Goal: Task Accomplishment & Management: Use online tool/utility

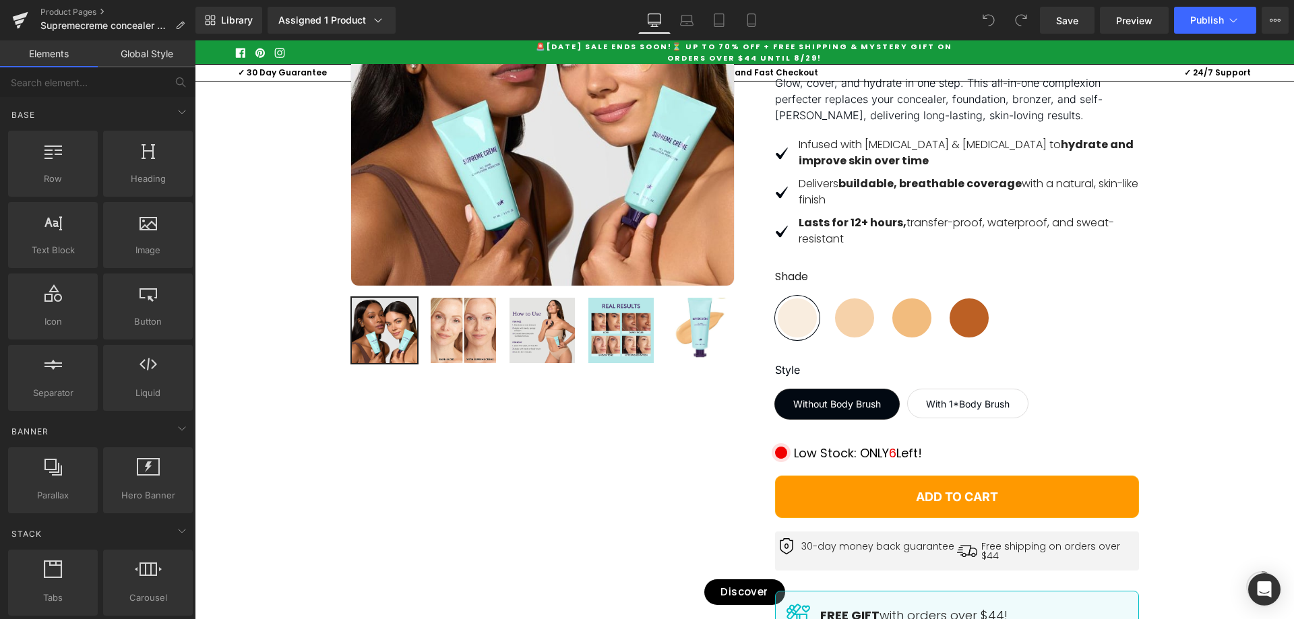
scroll to position [337, 0]
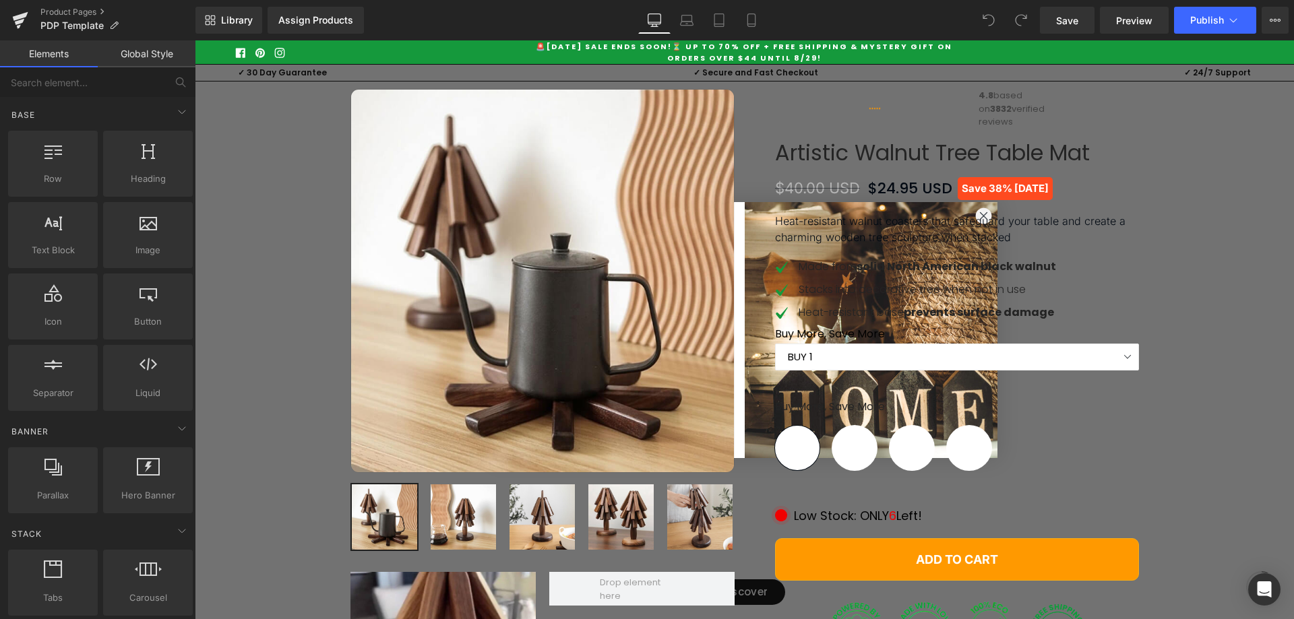
scroll to position [404, 0]
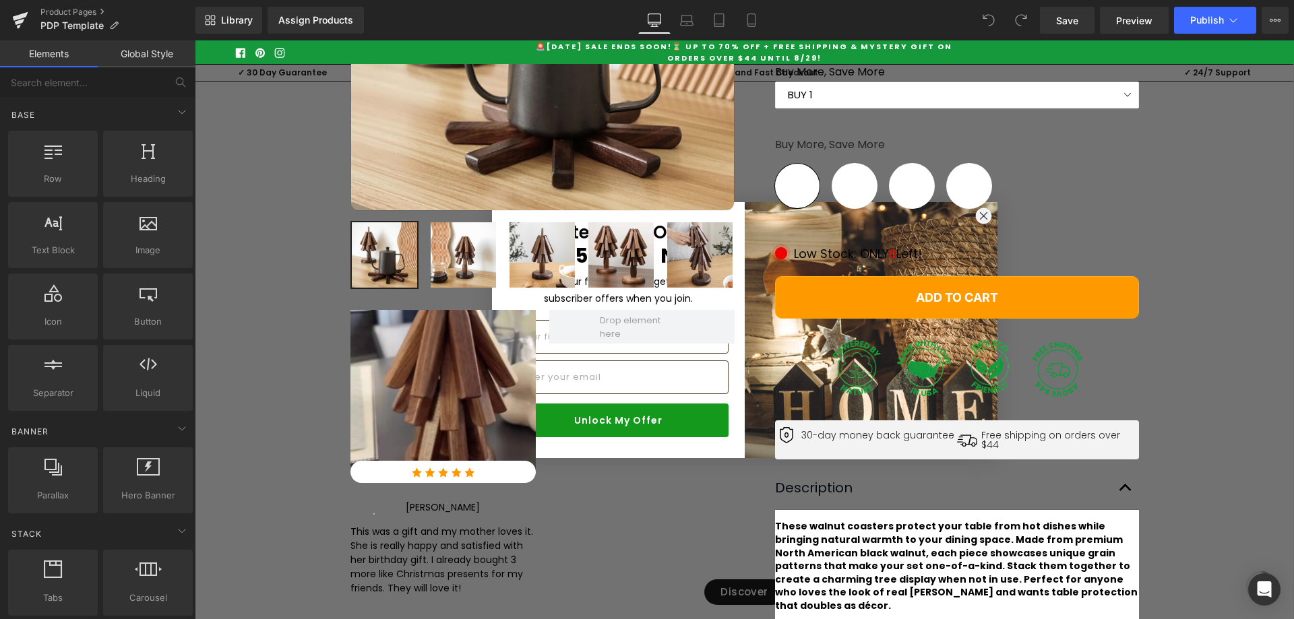
click at [1234, 244] on div "Best Seller (P) Image Row ‹ ›" at bounding box center [744, 262] width 1099 height 911
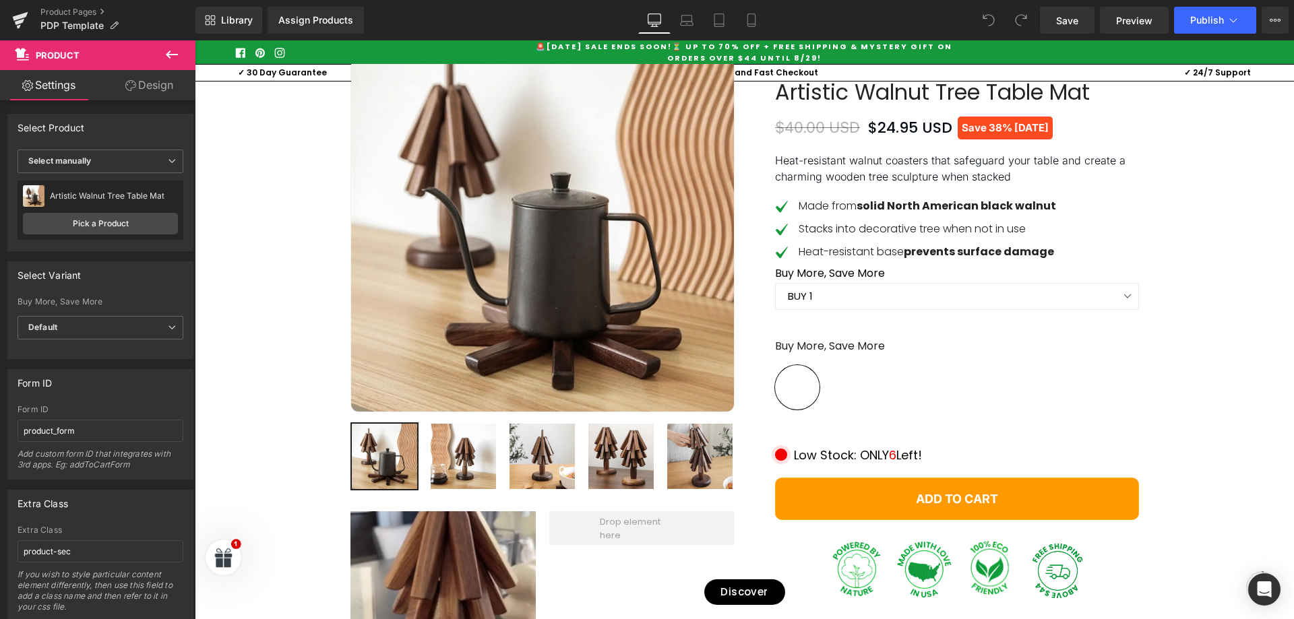
scroll to position [135, 0]
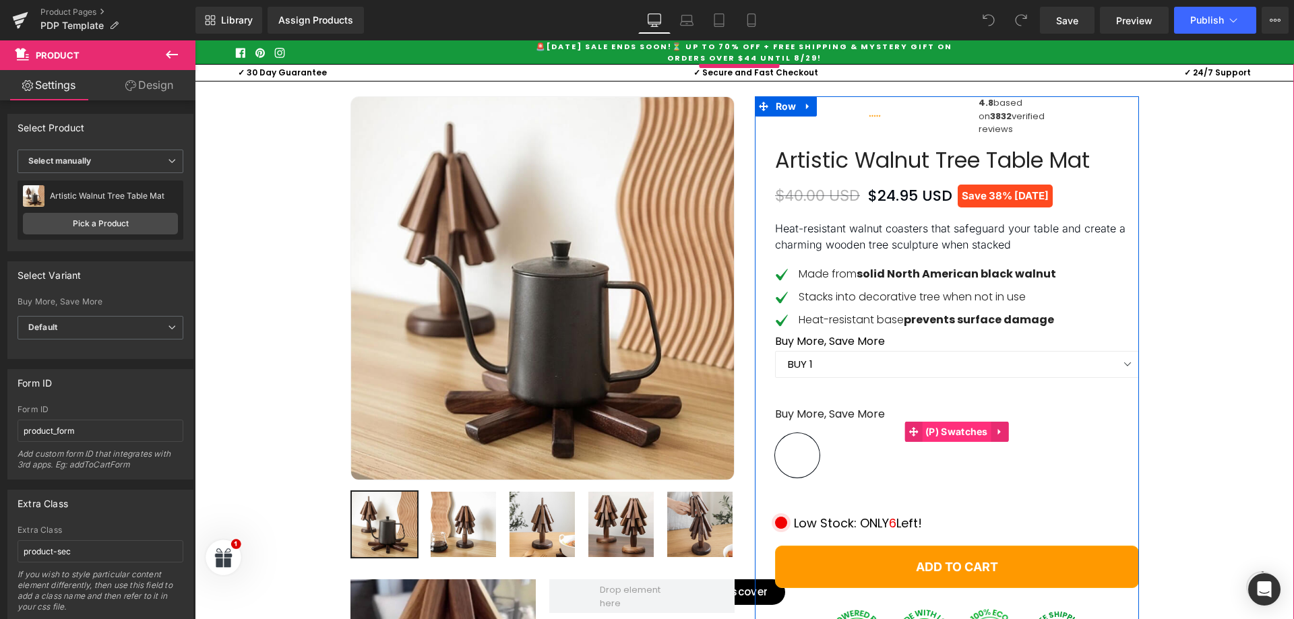
click at [947, 442] on span "(P) Swatches" at bounding box center [956, 432] width 69 height 20
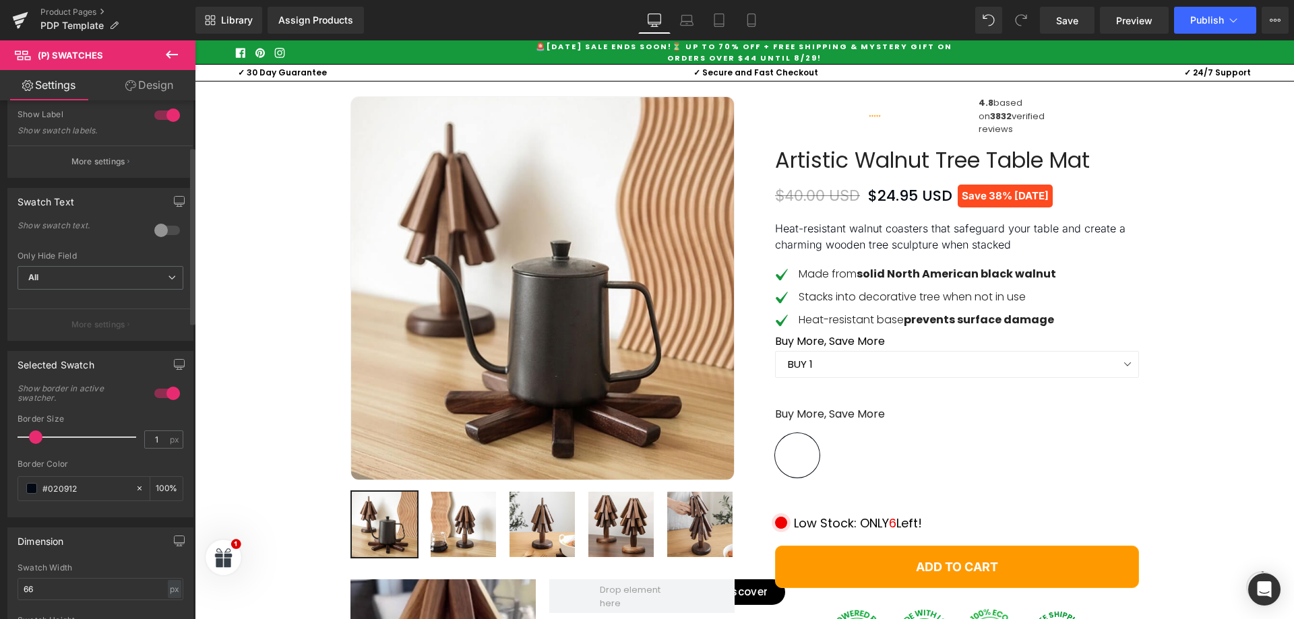
click at [160, 227] on div at bounding box center [167, 231] width 32 height 22
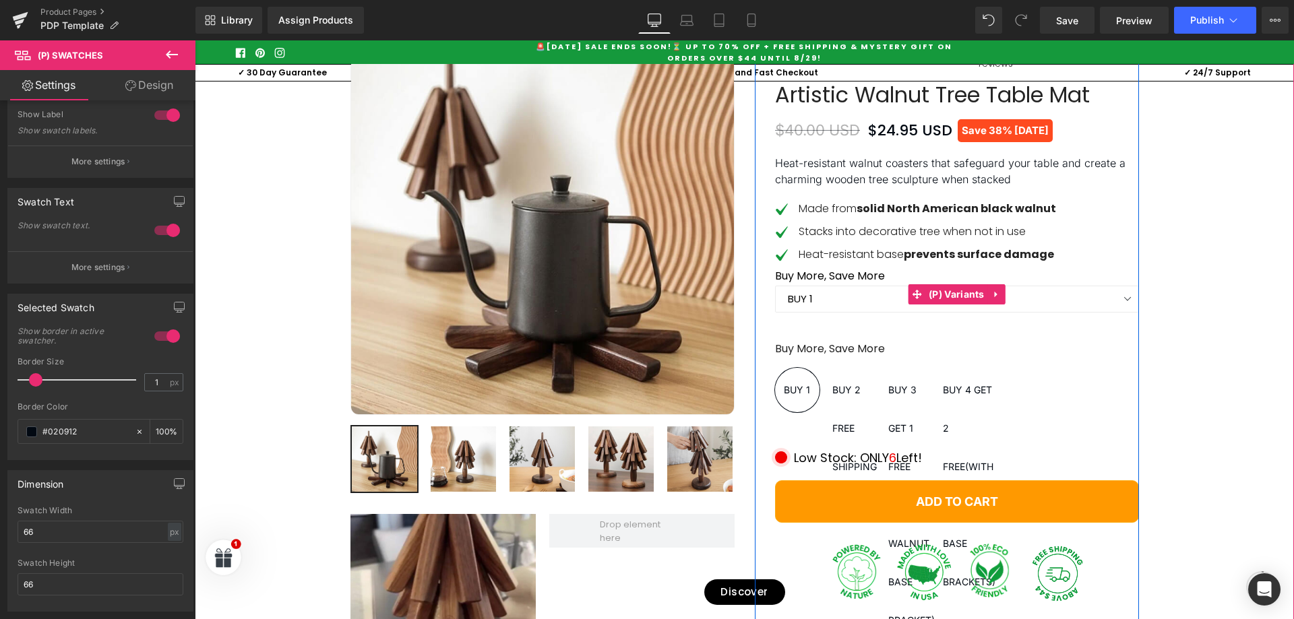
scroll to position [270, 0]
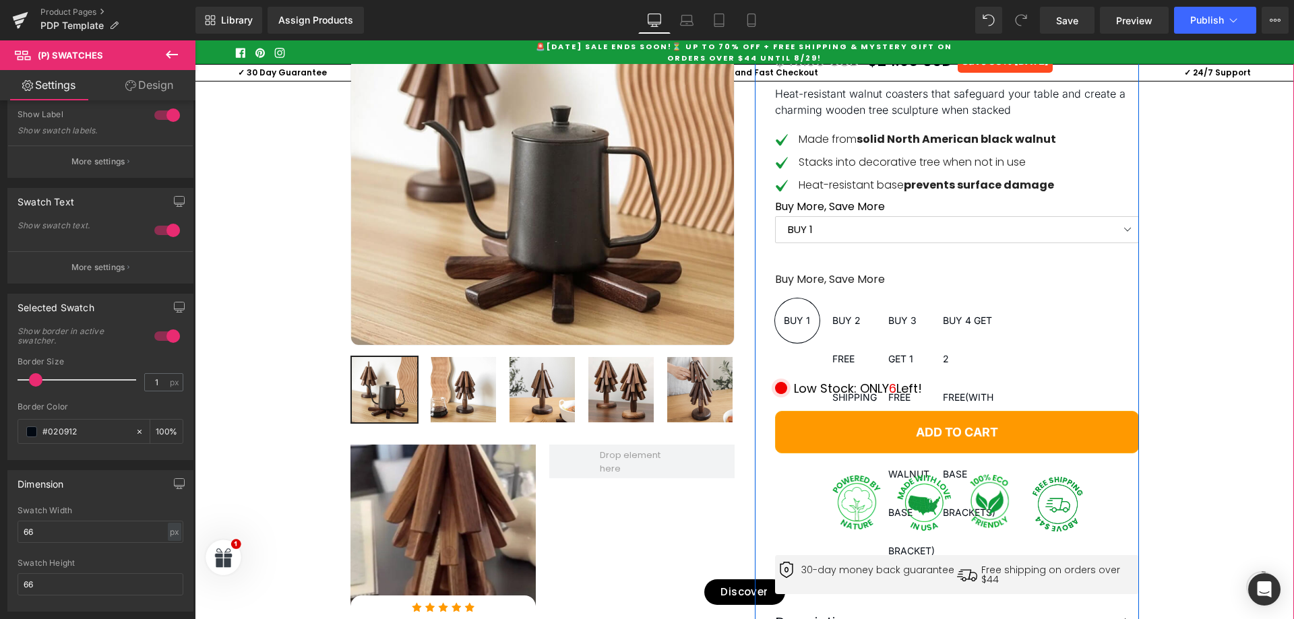
click at [885, 243] on select "BUY 1 BUY 2 FREE SHIPPING BUY 3 GET 1 FREE (WITH A WALNUT BASE BRACKET) BUY 4 G…" at bounding box center [957, 229] width 364 height 27
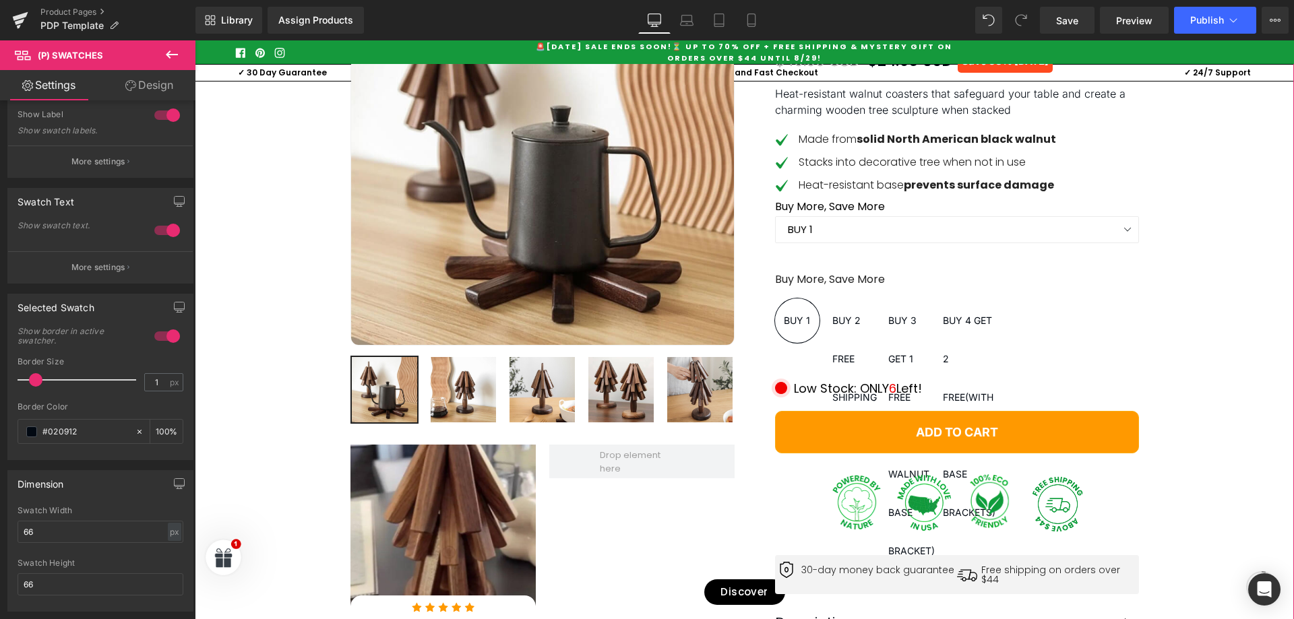
drag, startPoint x: 1155, startPoint y: 290, endPoint x: 1055, endPoint y: 313, distance: 102.8
click at [1155, 290] on div "Best Seller (P) Image Row ‹ ›" at bounding box center [744, 396] width 1099 height 911
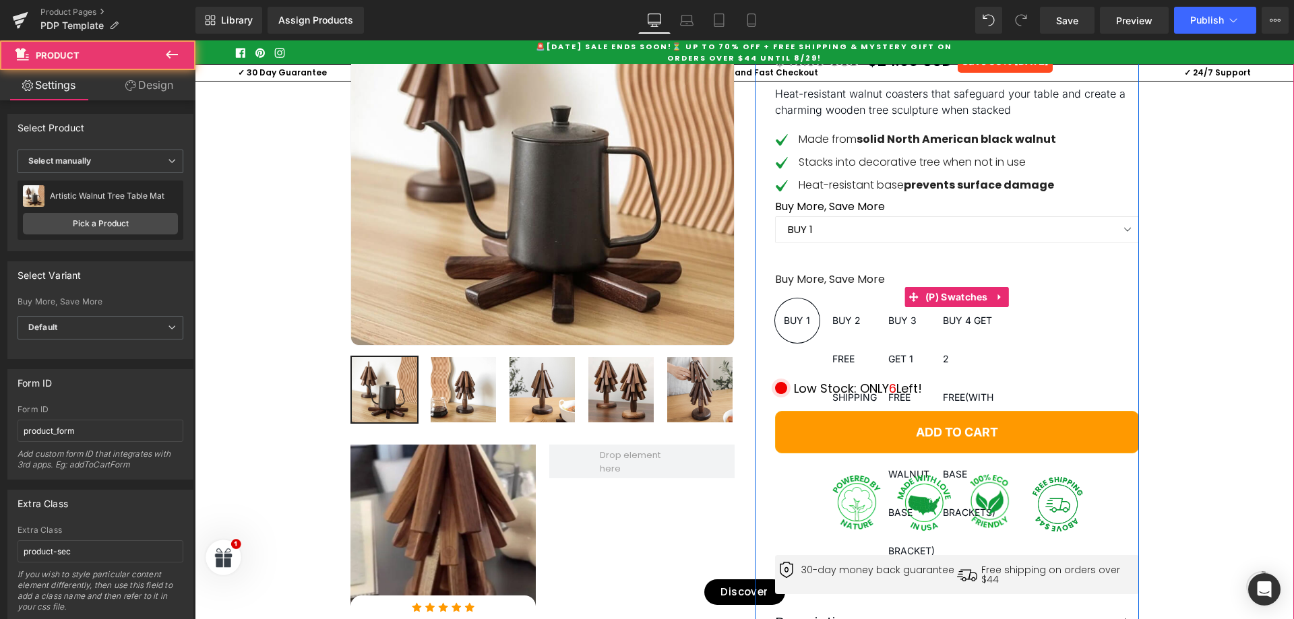
click at [944, 307] on span "(P) Swatches" at bounding box center [956, 297] width 69 height 20
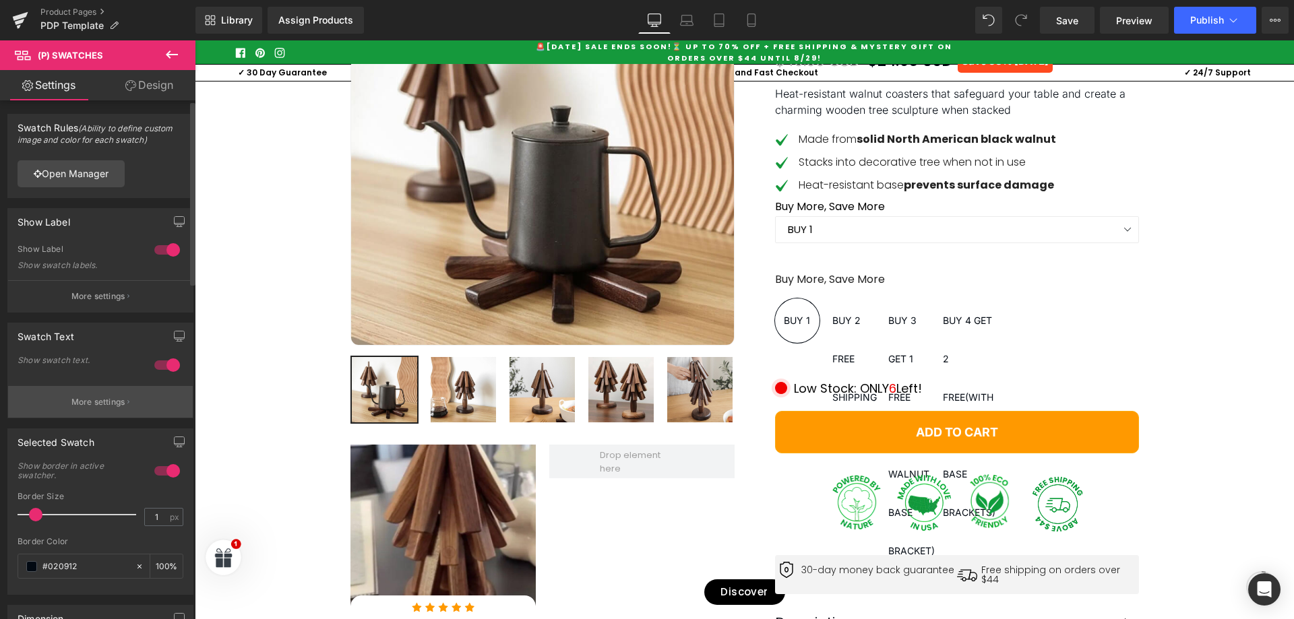
click at [115, 402] on p "More settings" at bounding box center [98, 402] width 54 height 12
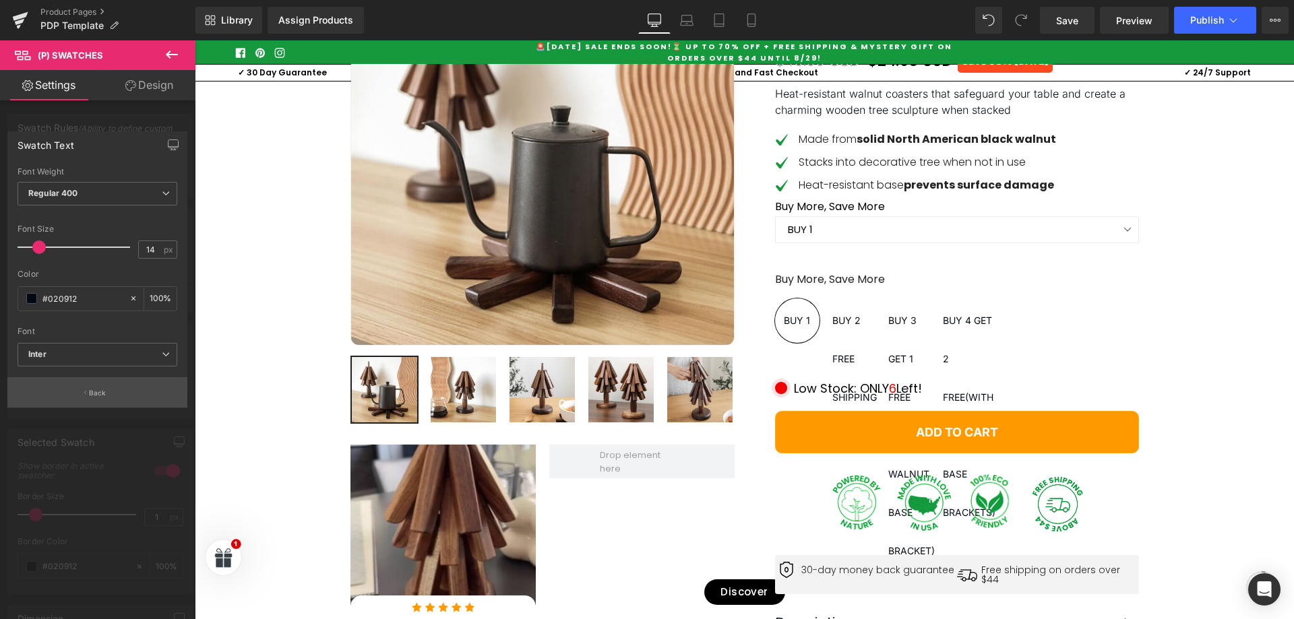
click at [116, 389] on button "Back" at bounding box center [97, 392] width 180 height 30
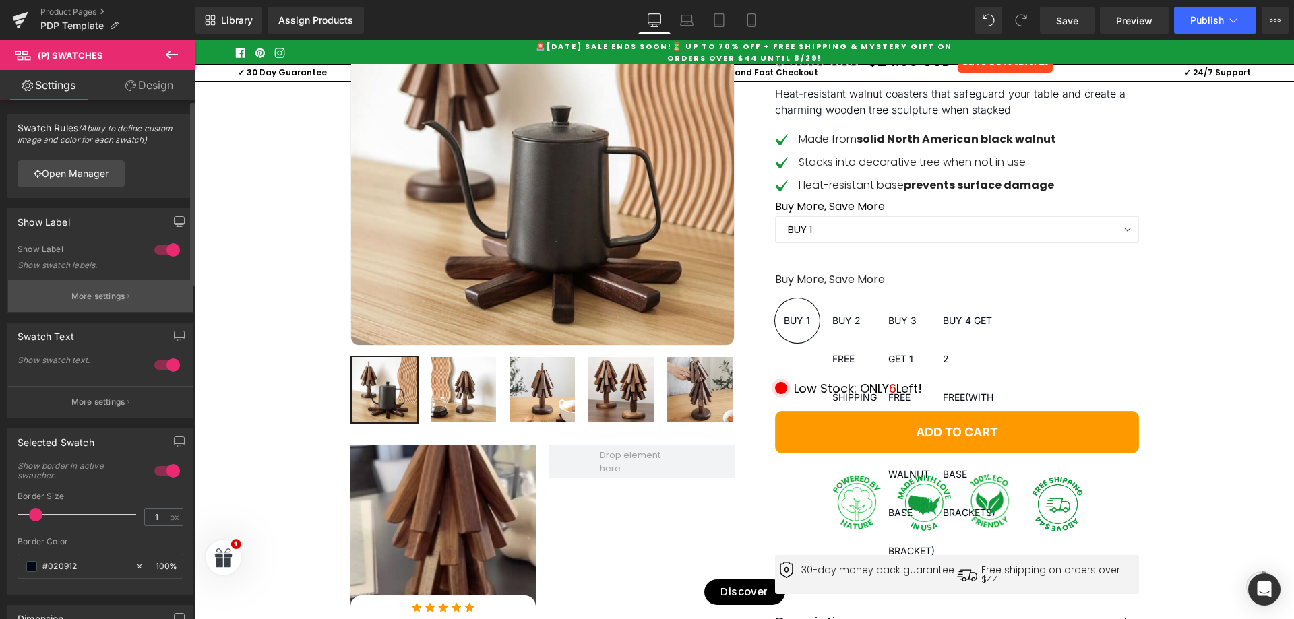
click at [137, 294] on button "More settings" at bounding box center [100, 296] width 185 height 32
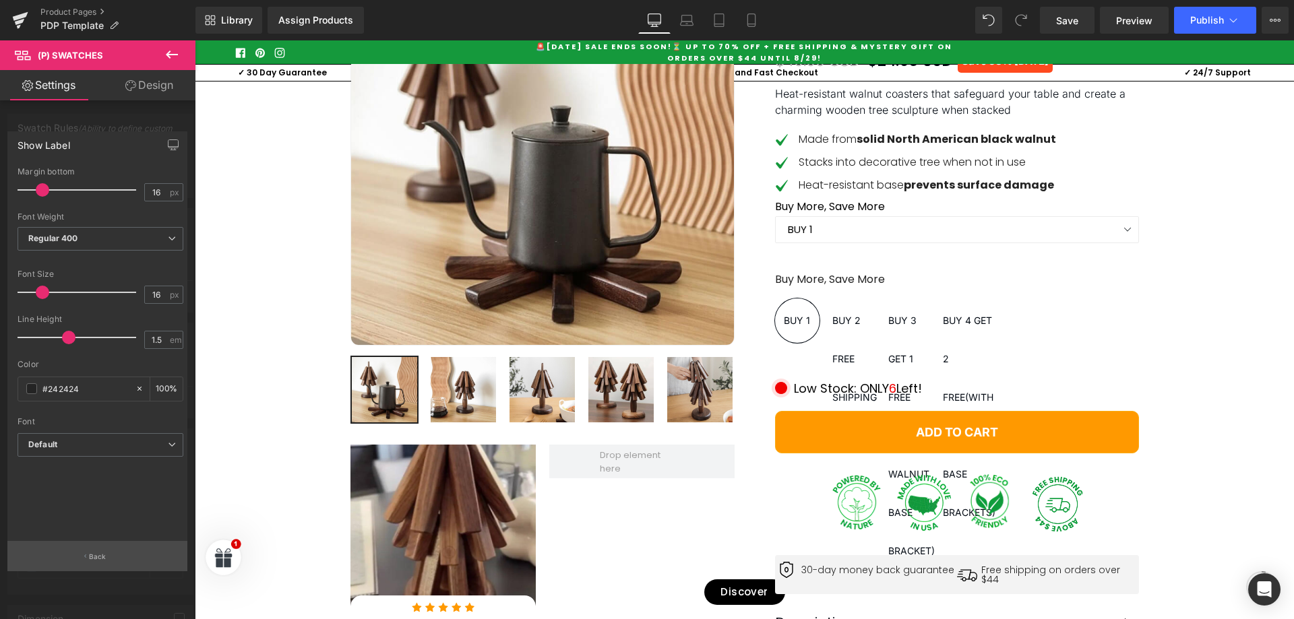
click at [131, 550] on button "Back" at bounding box center [97, 556] width 180 height 30
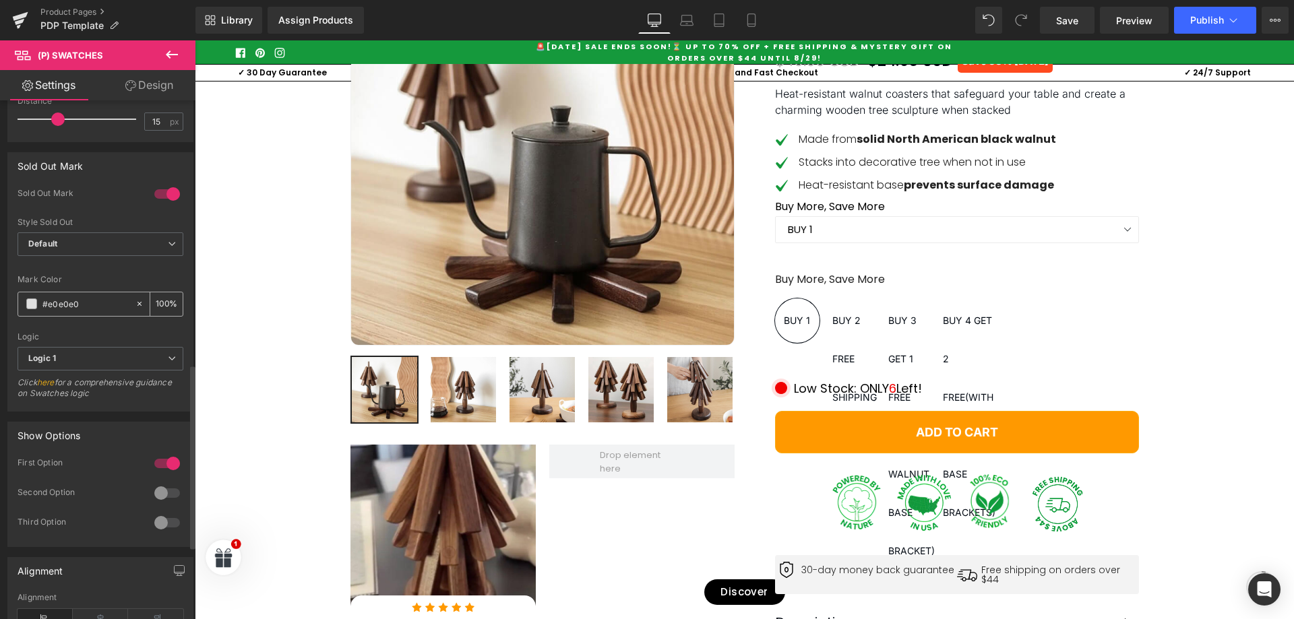
scroll to position [809, 0]
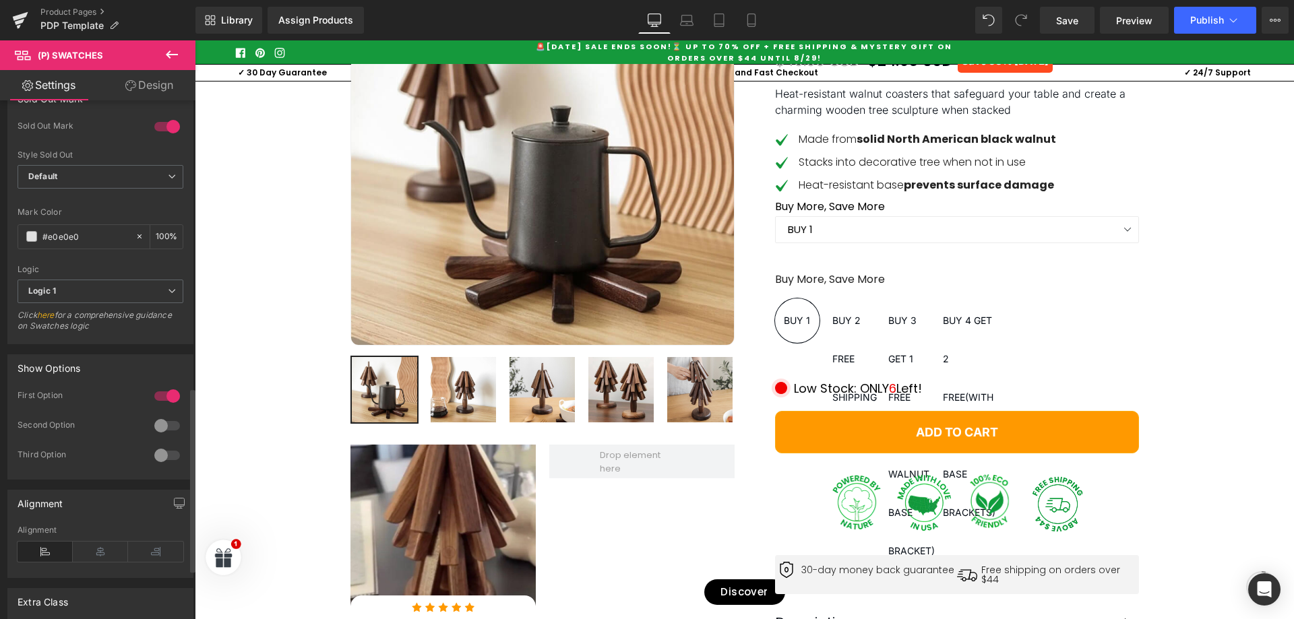
click at [158, 423] on div at bounding box center [167, 426] width 32 height 22
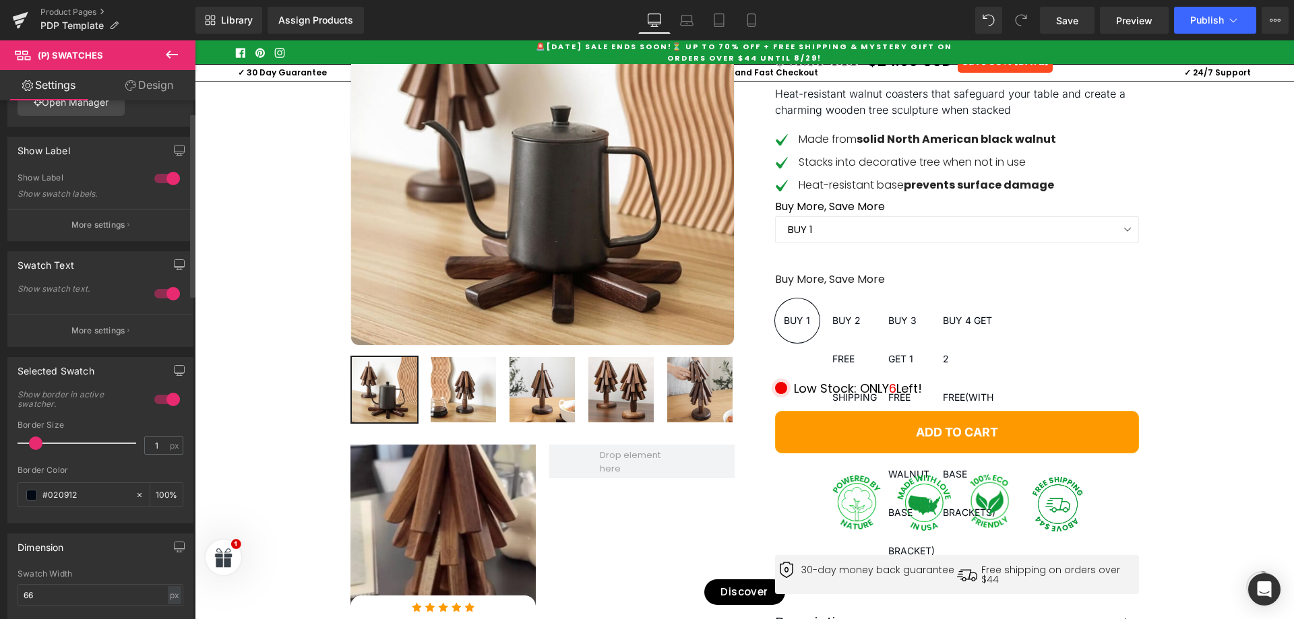
scroll to position [0, 0]
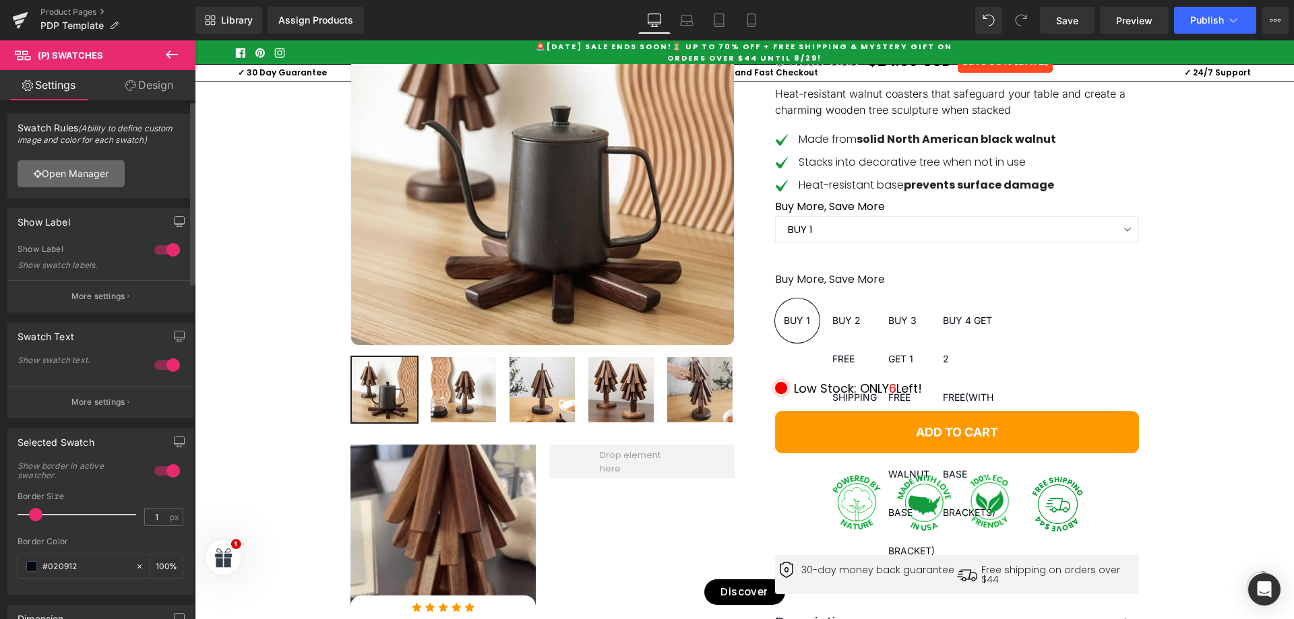
click at [94, 171] on link "Open Manager" at bounding box center [71, 173] width 107 height 27
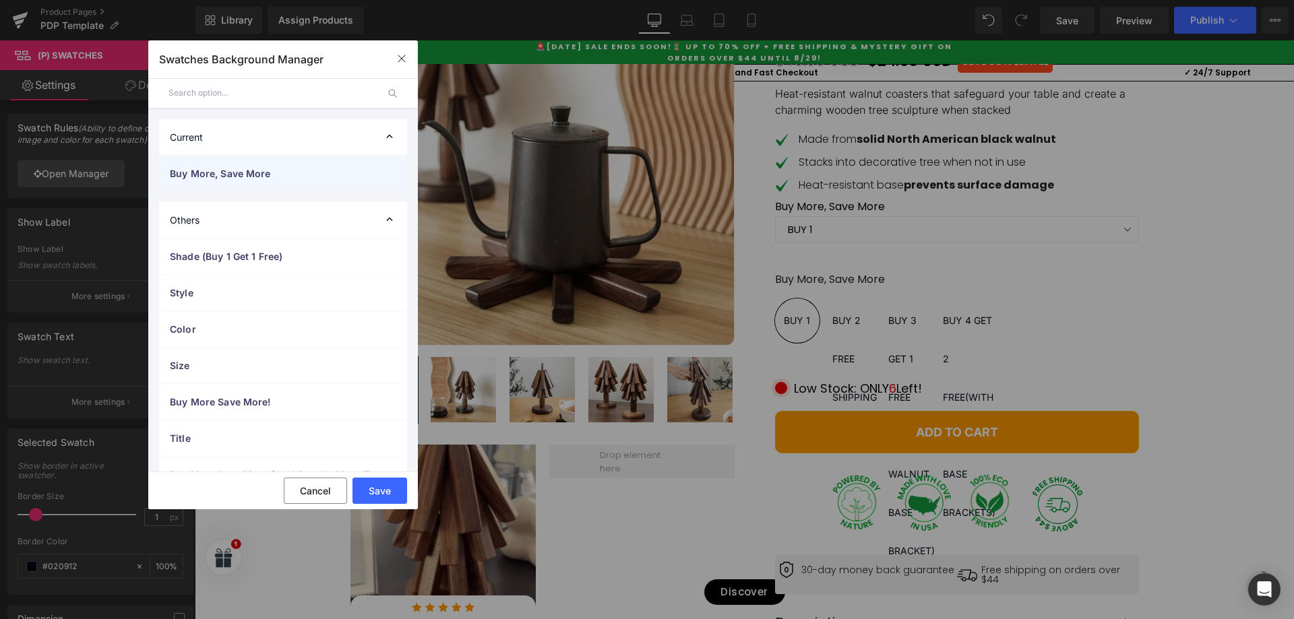
click at [208, 166] on span "Buy More, Save More" at bounding box center [269, 173] width 199 height 14
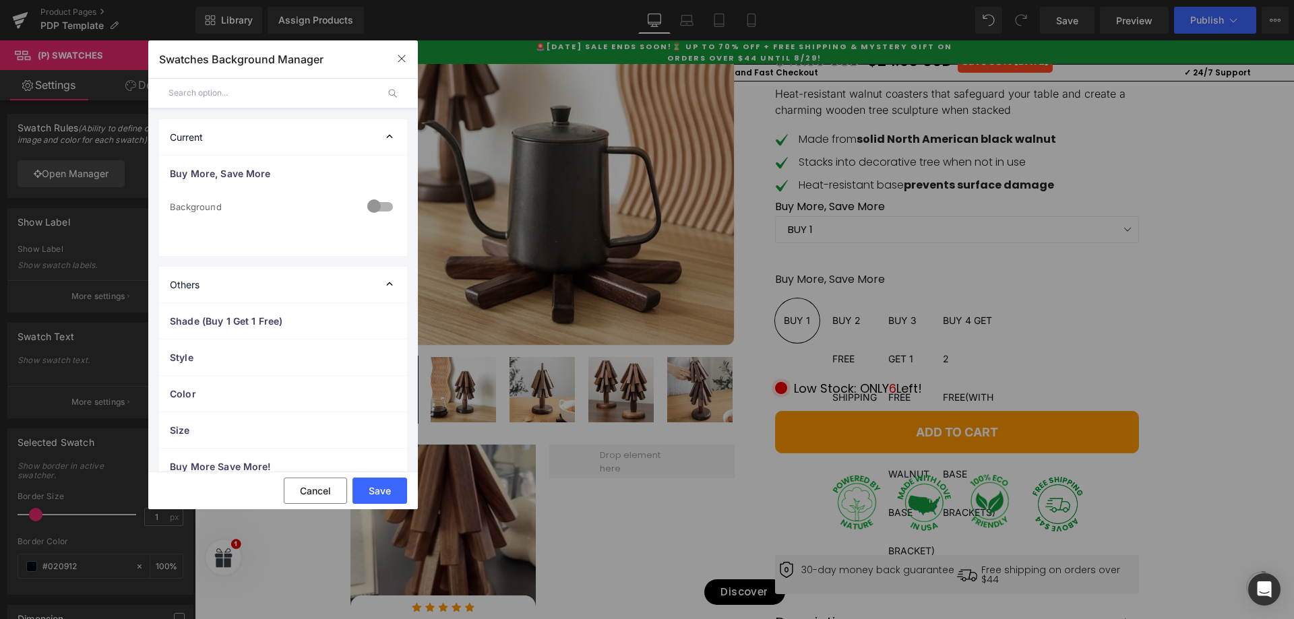
click at [371, 206] on div at bounding box center [380, 208] width 32 height 26
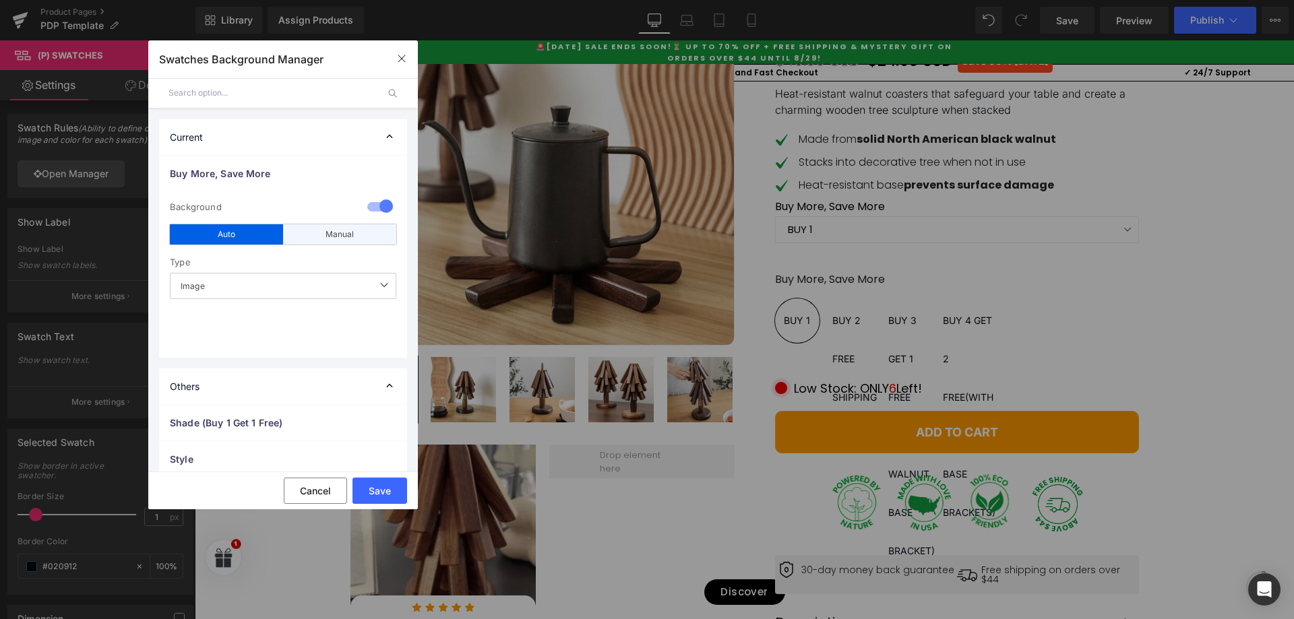
click at [355, 230] on div "Manual" at bounding box center [339, 234] width 113 height 20
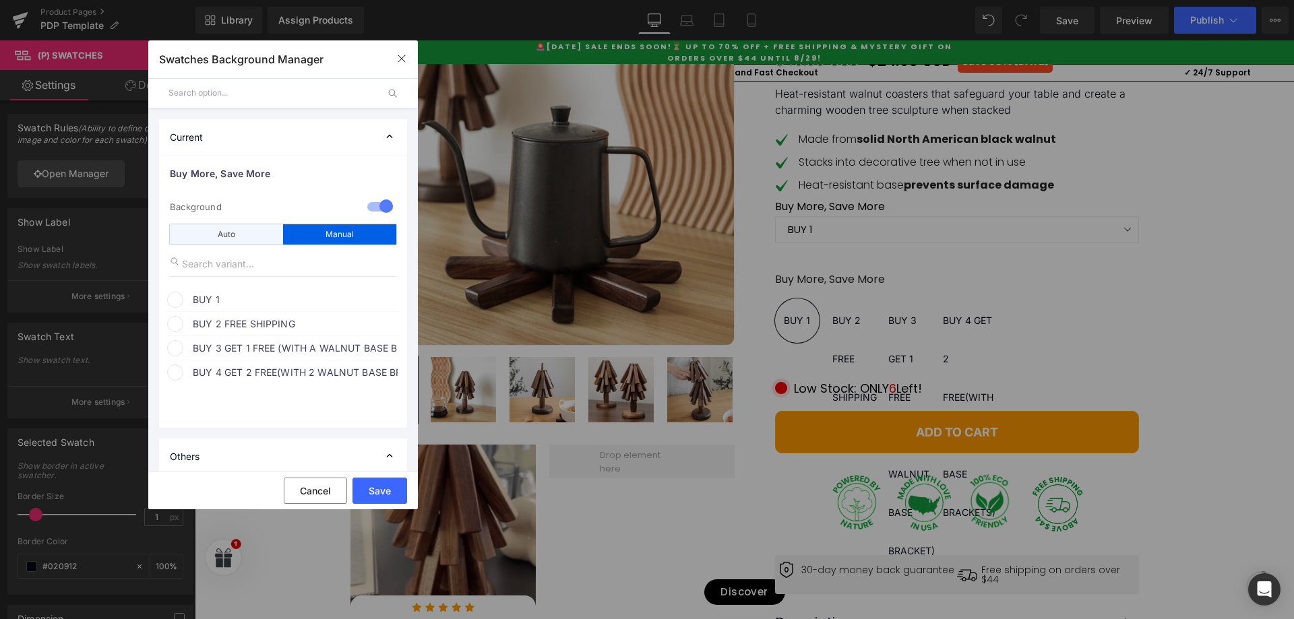
click at [276, 233] on div "Auto" at bounding box center [226, 234] width 113 height 20
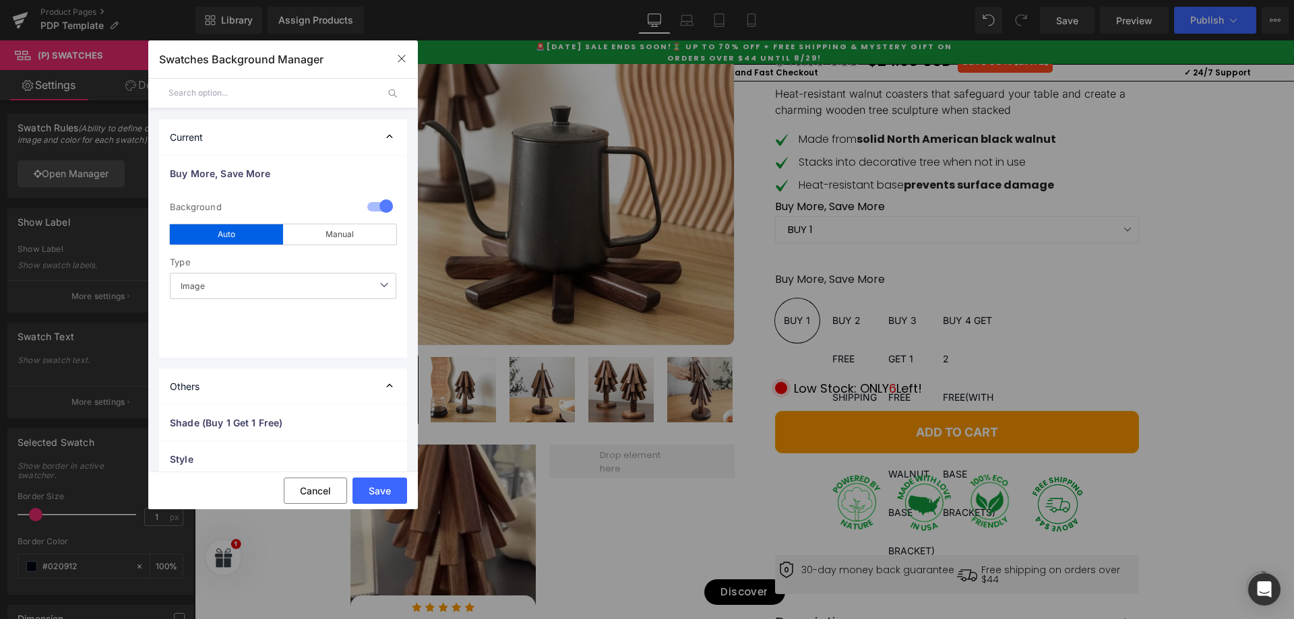
click at [270, 290] on span "Image" at bounding box center [283, 286] width 226 height 26
click at [389, 499] on button "Save" at bounding box center [379, 491] width 55 height 26
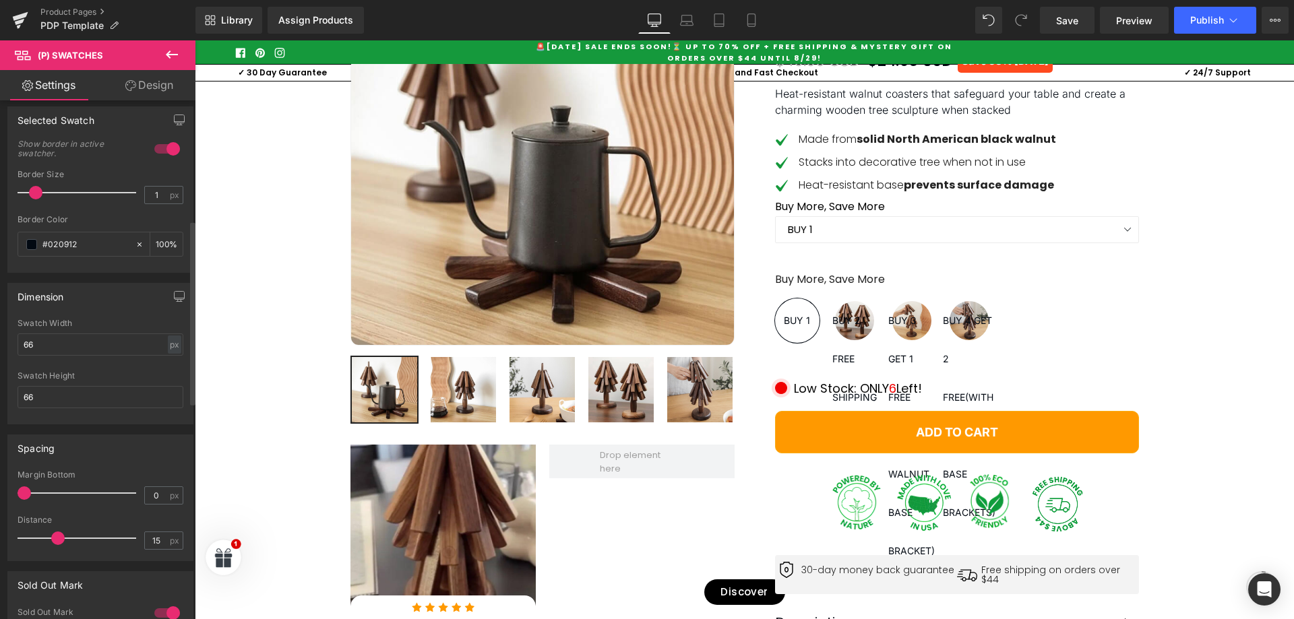
scroll to position [337, 0]
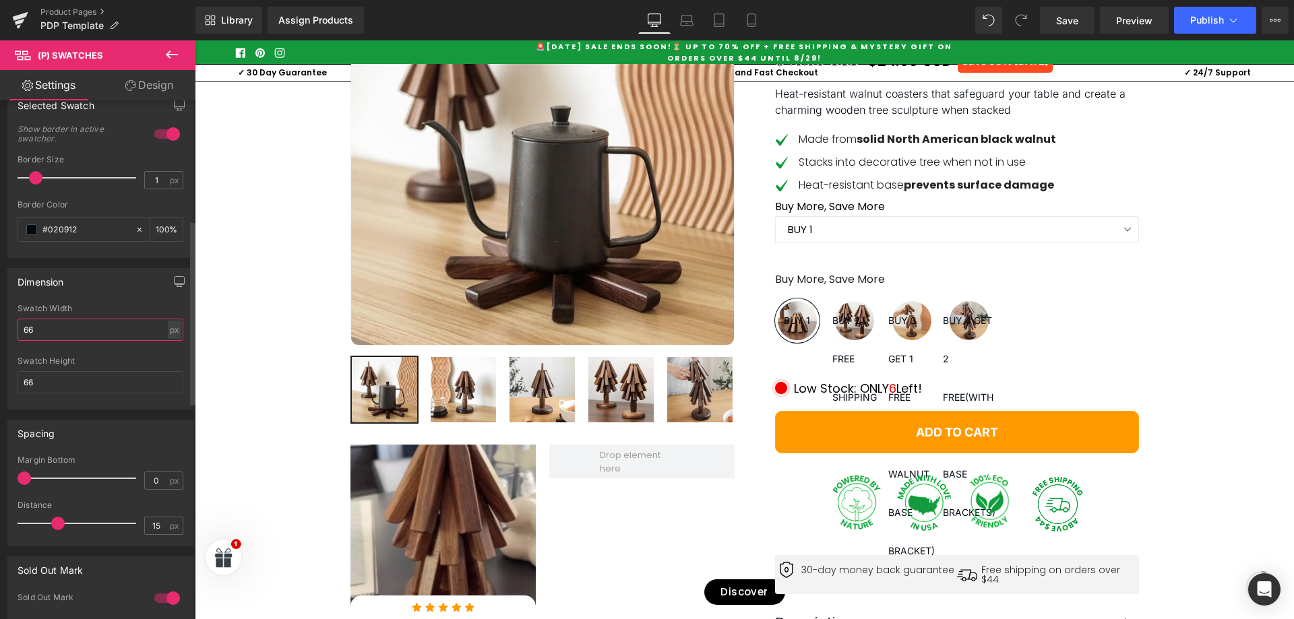
click at [63, 334] on input "66" at bounding box center [101, 330] width 166 height 22
drag, startPoint x: 124, startPoint y: 329, endPoint x: 1, endPoint y: 334, distance: 123.4
click at [1, 334] on div "Dimension 66px Swatch Width 66 px % px 66px Swatch Height 66" at bounding box center [100, 334] width 201 height 152
click at [168, 323] on div "px" at bounding box center [174, 330] width 13 height 18
click at [168, 353] on li "%" at bounding box center [174, 351] width 17 height 20
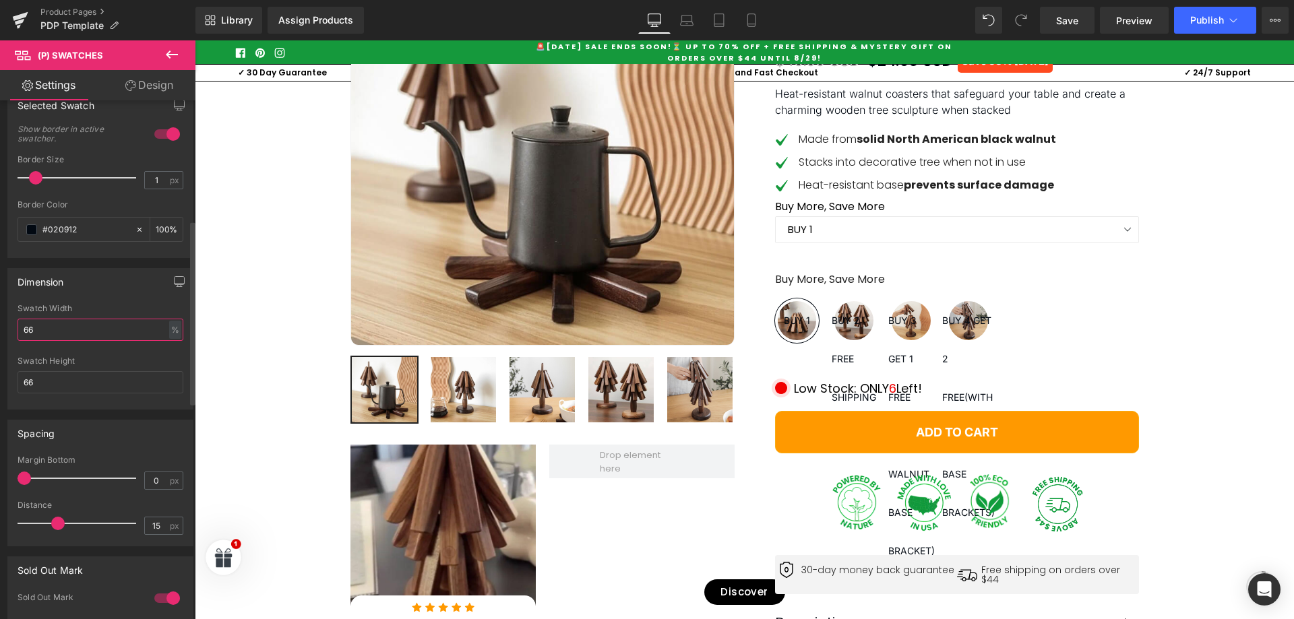
click at [109, 338] on input "66" at bounding box center [101, 330] width 166 height 22
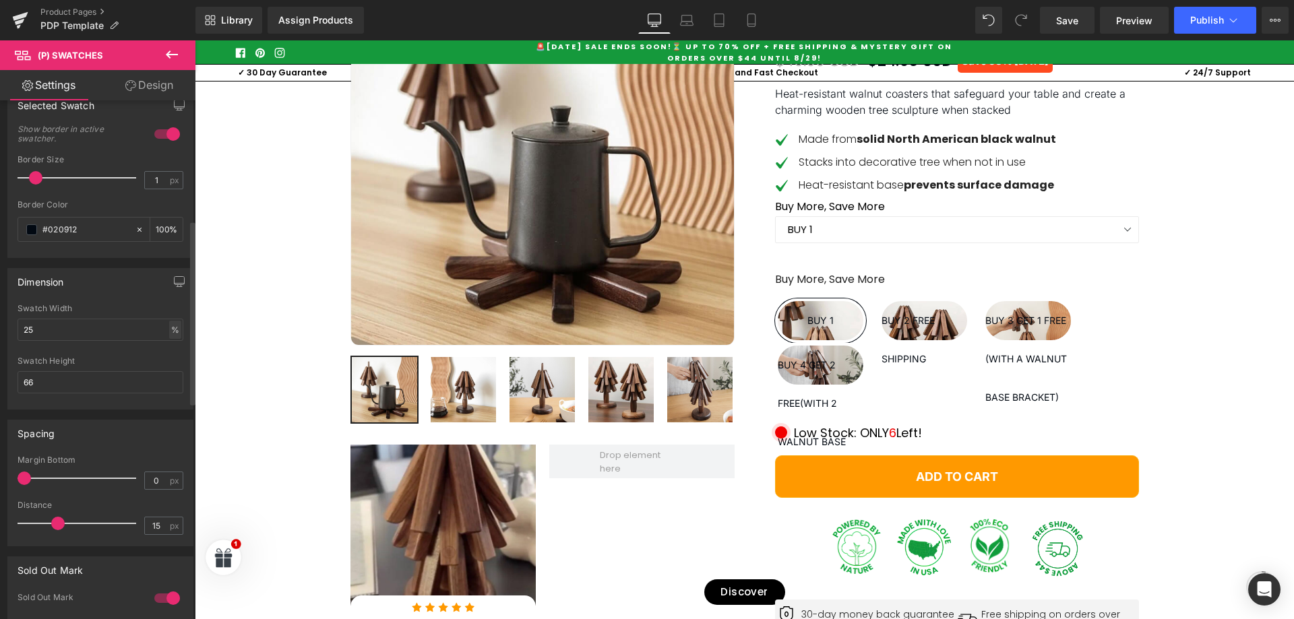
click at [169, 327] on div "%" at bounding box center [175, 330] width 12 height 18
click at [61, 332] on input "25" at bounding box center [101, 330] width 166 height 22
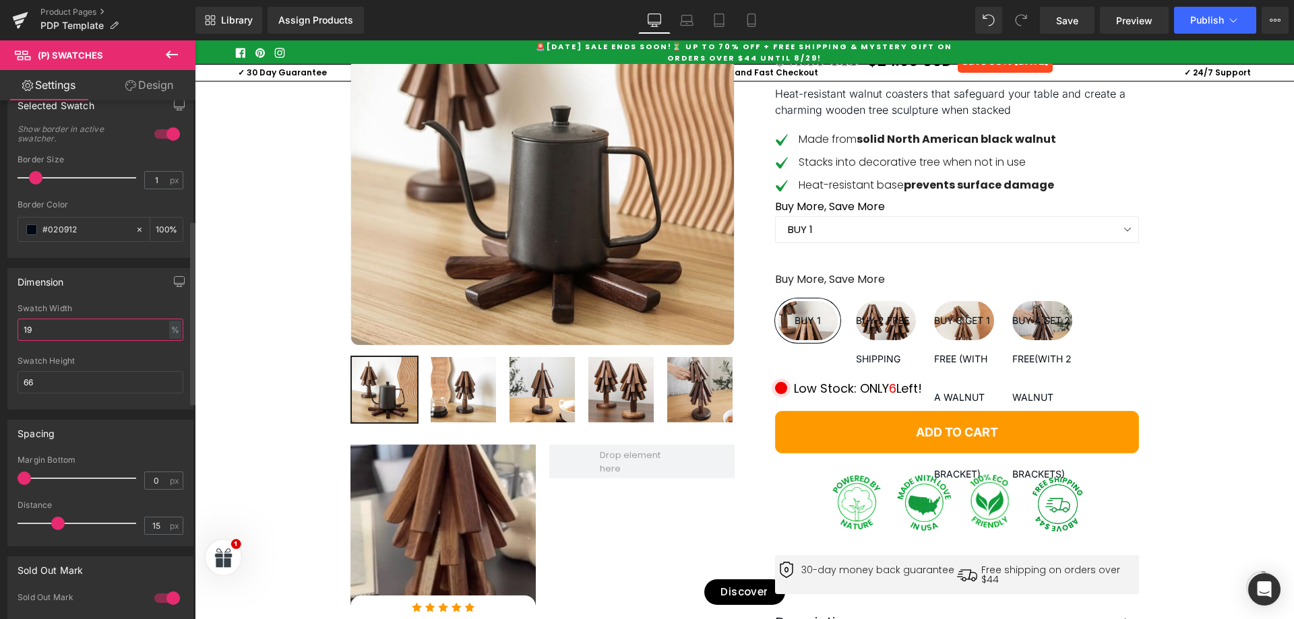
type input "18"
click at [60, 387] on input "66" at bounding box center [101, 382] width 166 height 22
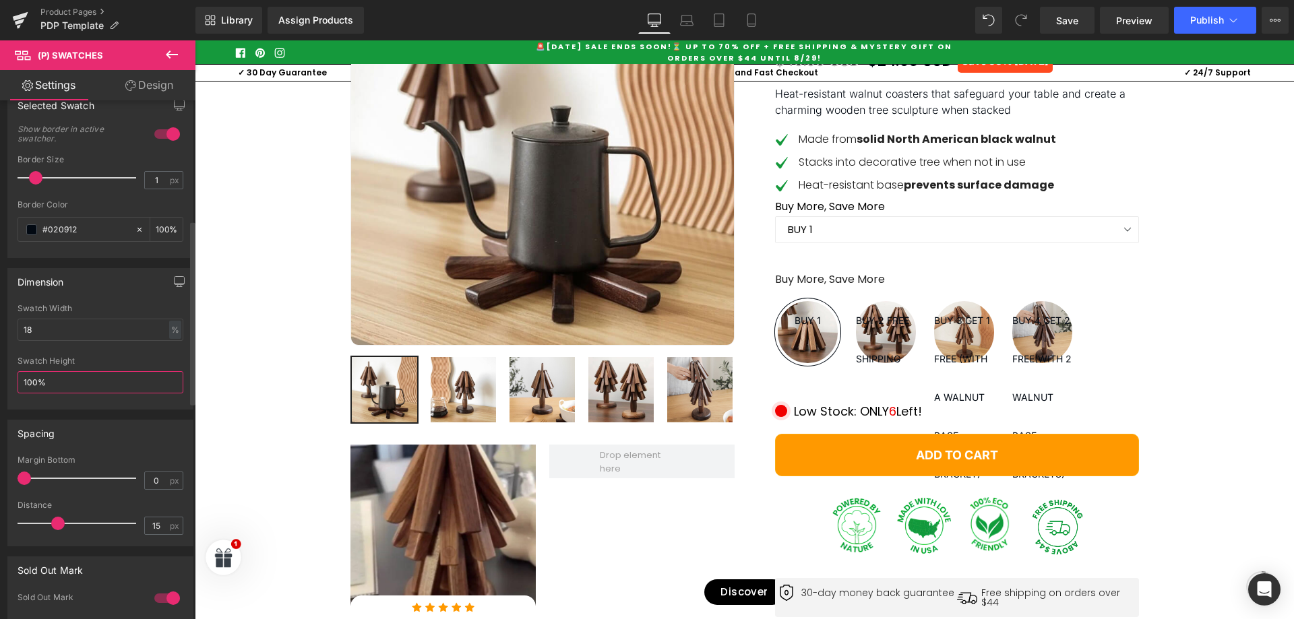
type input "100"
click at [109, 457] on div "Margin Bottom" at bounding box center [101, 459] width 166 height 9
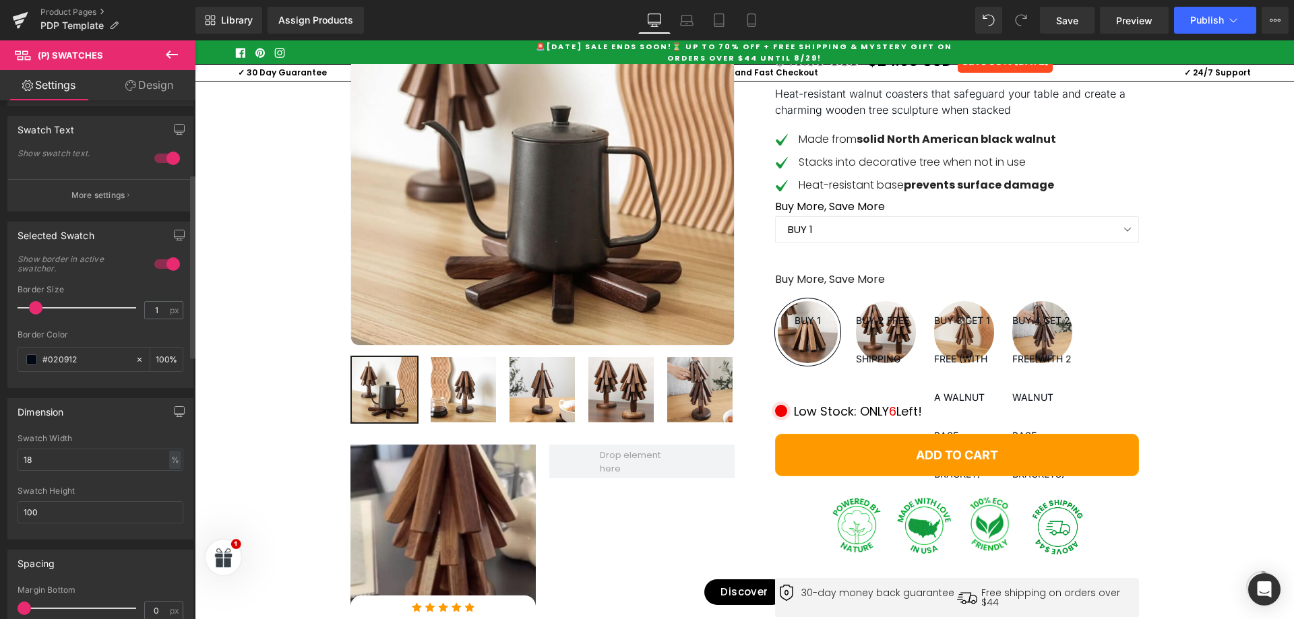
scroll to position [206, 0]
click at [84, 201] on p "More settings" at bounding box center [98, 196] width 54 height 12
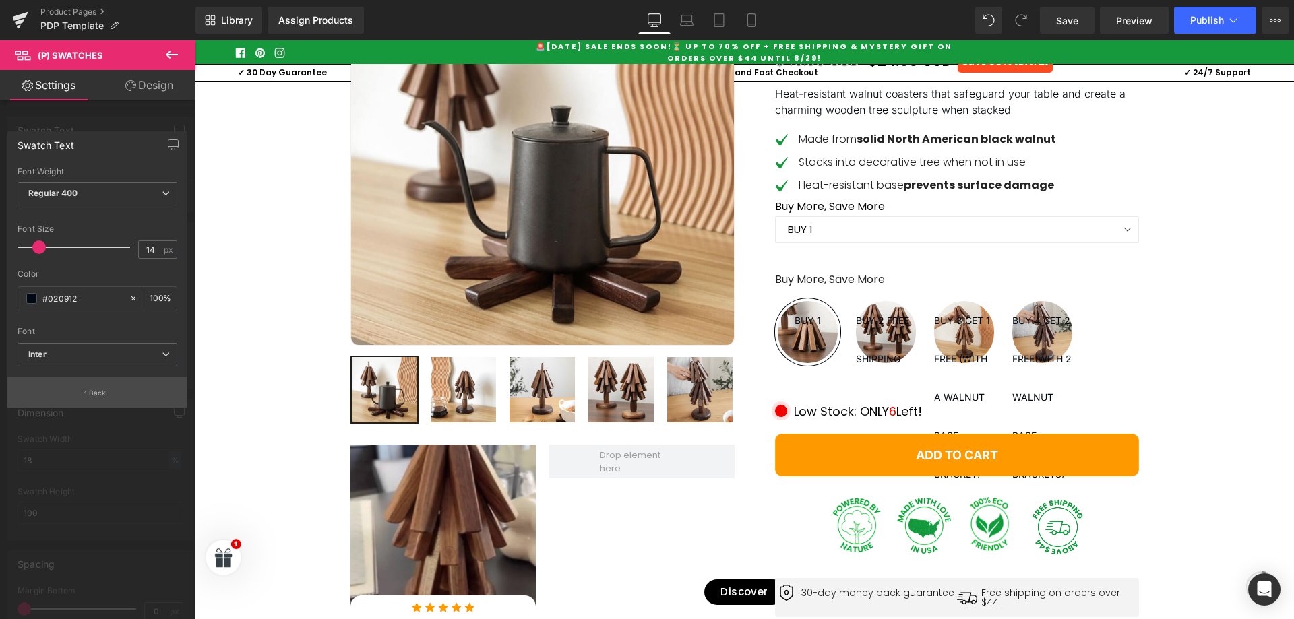
click at [107, 406] on button "Back" at bounding box center [97, 392] width 180 height 30
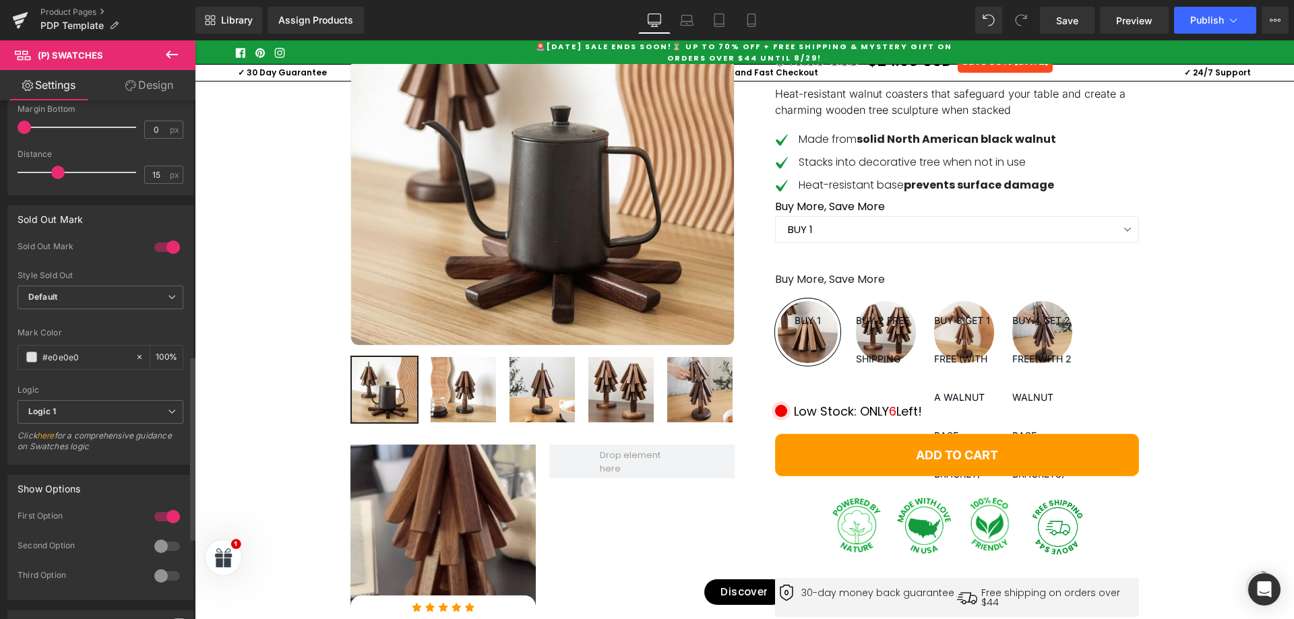
scroll to position [745, 0]
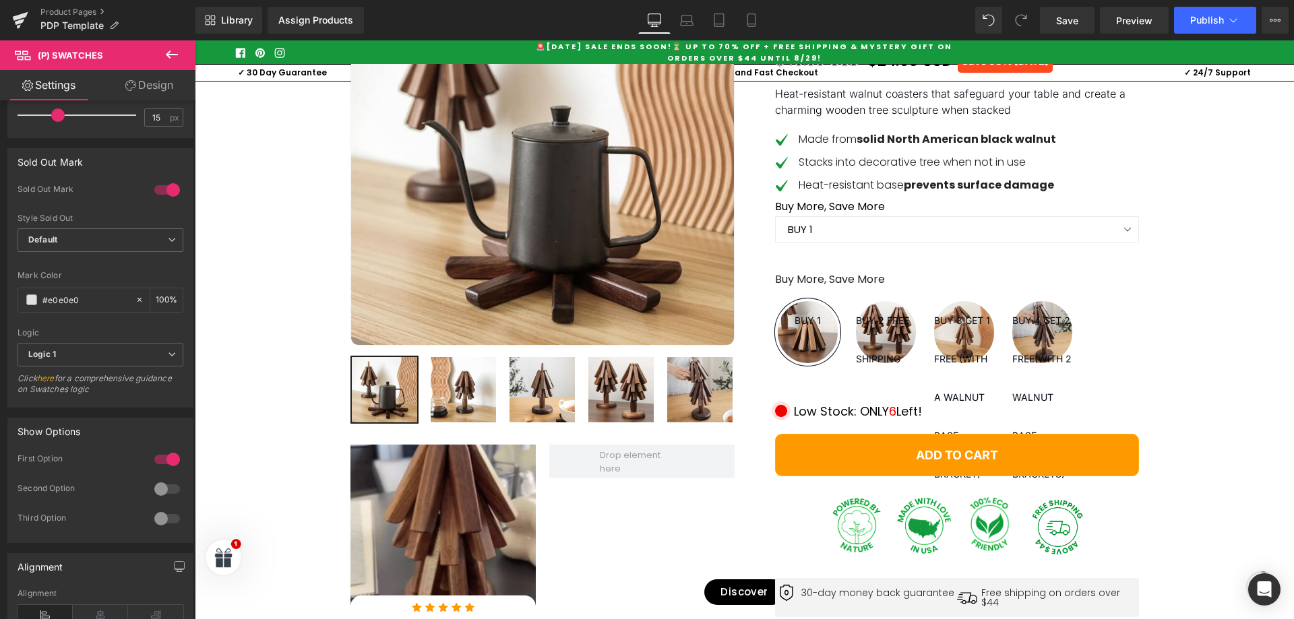
click at [137, 98] on link "Design" at bounding box center [149, 85] width 98 height 30
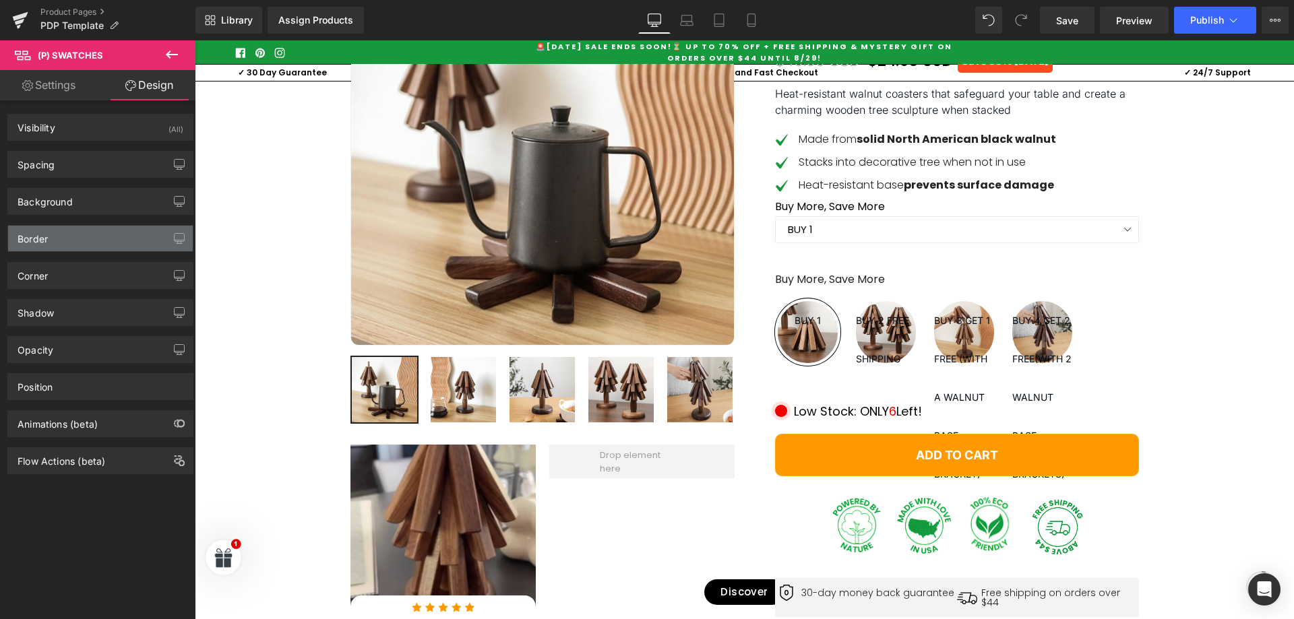
click at [111, 238] on div "Border" at bounding box center [100, 239] width 185 height 26
